Goal: Task Accomplishment & Management: Manage account settings

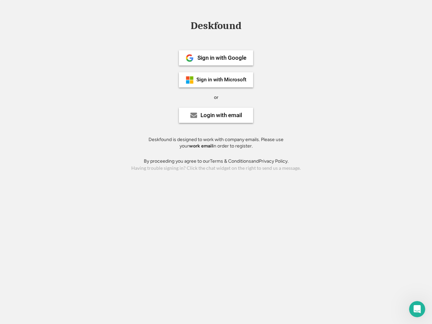
click at [216, 96] on div "or" at bounding box center [216, 97] width 4 height 7
click at [216, 27] on div "Deskfound" at bounding box center [215, 26] width 57 height 10
click at [184, 25] on div "Deskfound" at bounding box center [216, 27] width 432 height 13
click at [216, 27] on div "Deskfound" at bounding box center [215, 26] width 57 height 10
click at [216, 97] on div "or" at bounding box center [216, 97] width 4 height 7
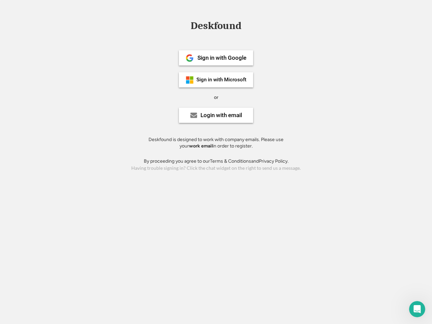
click at [216, 58] on div "Sign in with Google" at bounding box center [221, 58] width 49 height 6
click at [222, 58] on div "Sign in with Google" at bounding box center [221, 58] width 49 height 6
click at [190, 58] on img at bounding box center [189, 58] width 8 height 8
click at [216, 80] on div "Sign in with Microsoft" at bounding box center [221, 79] width 50 height 5
click at [222, 80] on div "Sign in with Microsoft" at bounding box center [221, 79] width 50 height 5
